Goal: Use online tool/utility: Utilize a website feature to perform a specific function

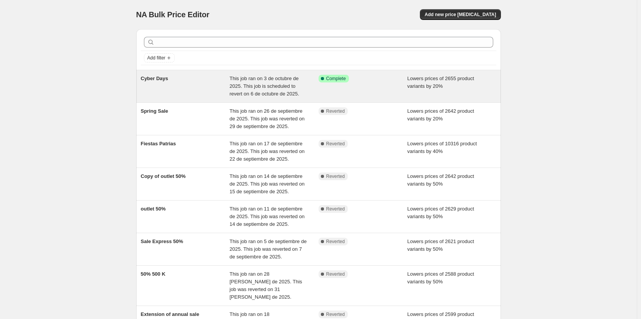
click at [163, 79] on span "Cyber Days" at bounding box center [155, 79] width 28 height 6
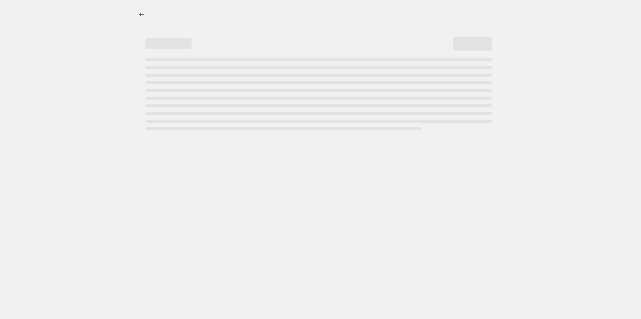
select select "percentage"
select select "tag"
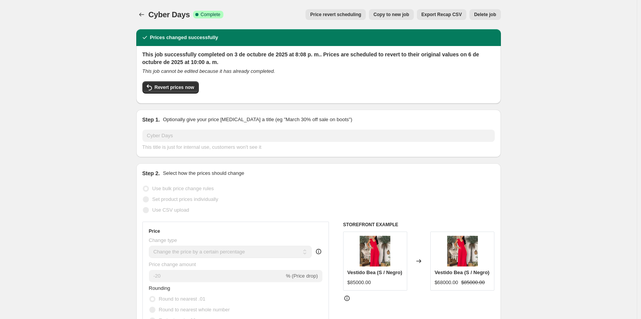
click at [336, 15] on span "Price revert scheduling" at bounding box center [335, 15] width 51 height 6
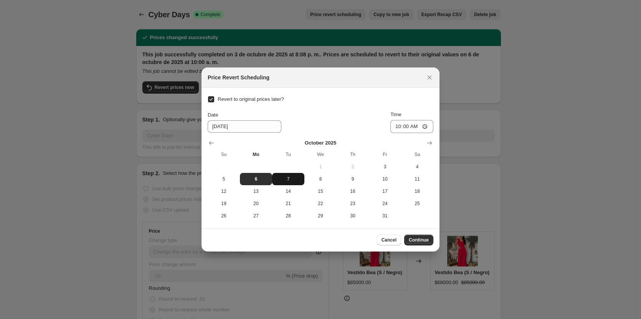
click at [292, 174] on button "7" at bounding box center [288, 179] width 32 height 12
type input "10/7/2025"
click at [418, 242] on span "Continue" at bounding box center [419, 240] width 20 height 6
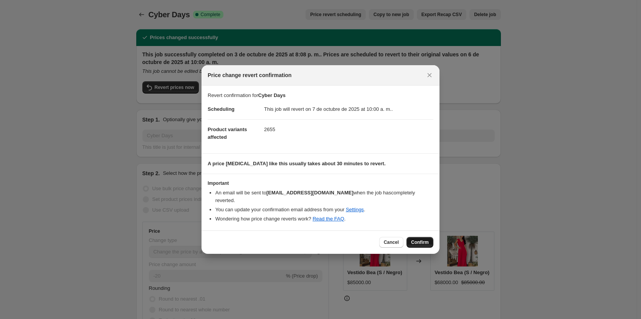
click at [419, 243] on span "Confirm" at bounding box center [420, 243] width 18 height 6
